Goal: Navigation & Orientation: Find specific page/section

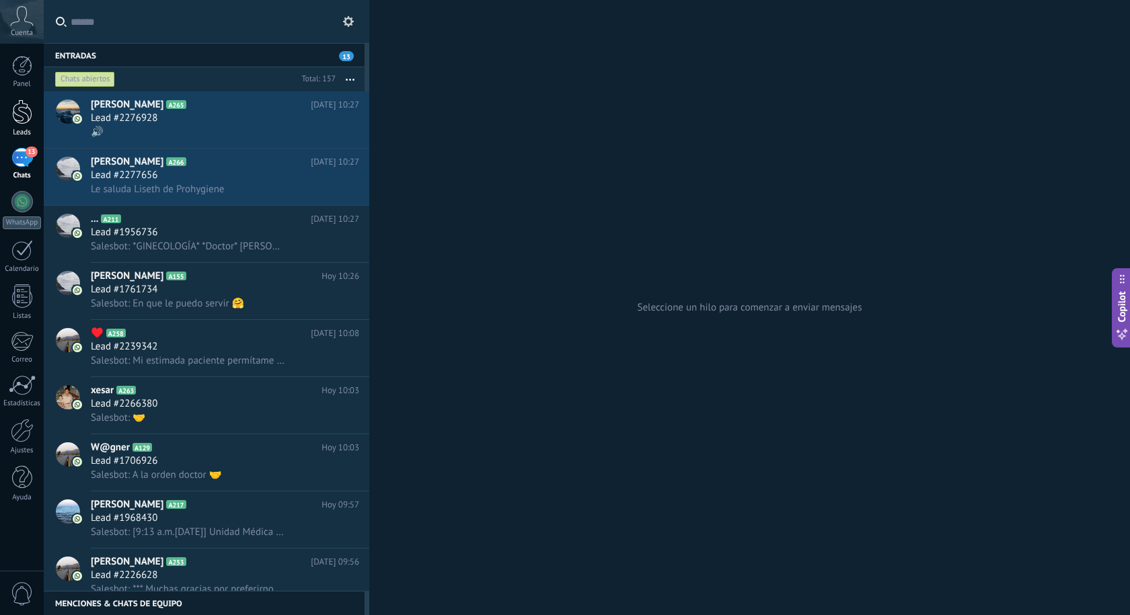
click at [26, 110] on div at bounding box center [22, 112] width 20 height 25
